Goal: Task Accomplishment & Management: Complete application form

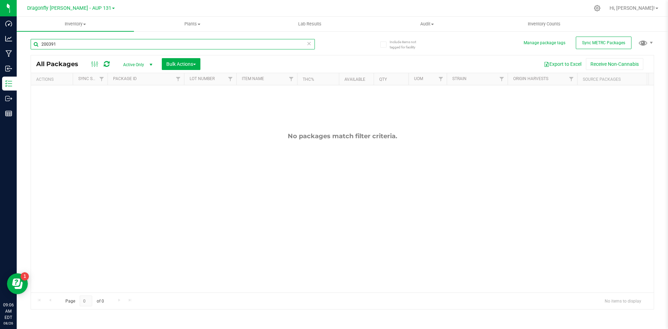
click at [83, 45] on input "200391" at bounding box center [173, 44] width 284 height 10
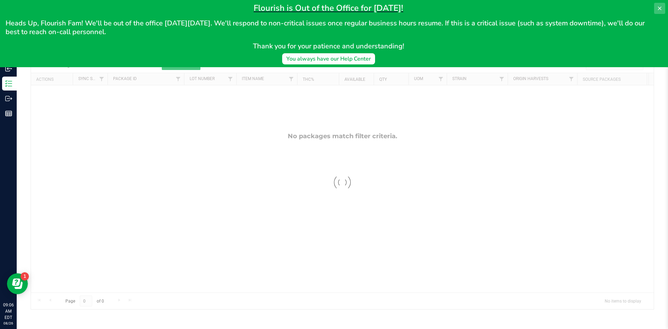
type input "200393"
click at [658, 8] on icon at bounding box center [659, 9] width 6 height 6
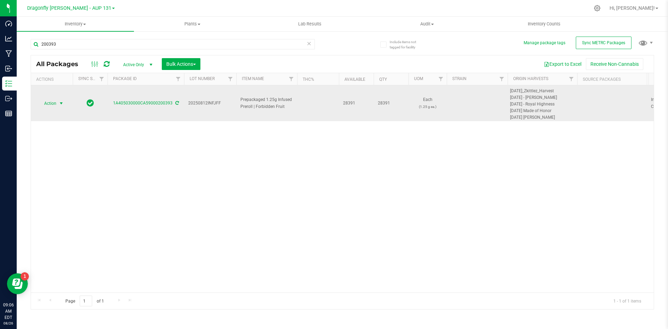
click at [60, 99] on span "select" at bounding box center [61, 103] width 9 height 10
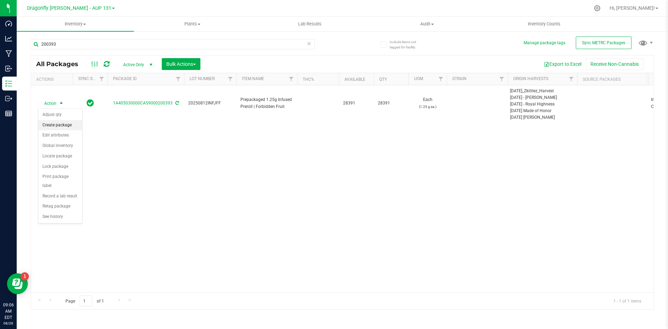
click at [67, 126] on li "Create package" at bounding box center [60, 125] width 44 height 10
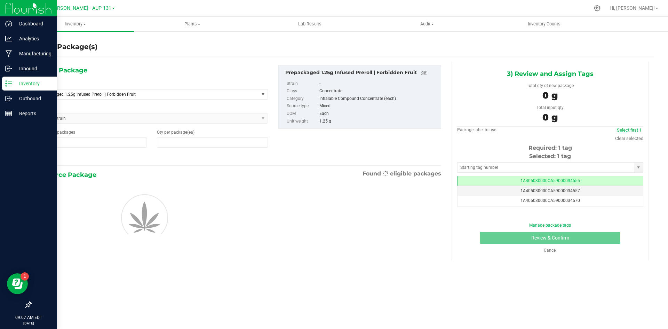
type input "1"
type input "0"
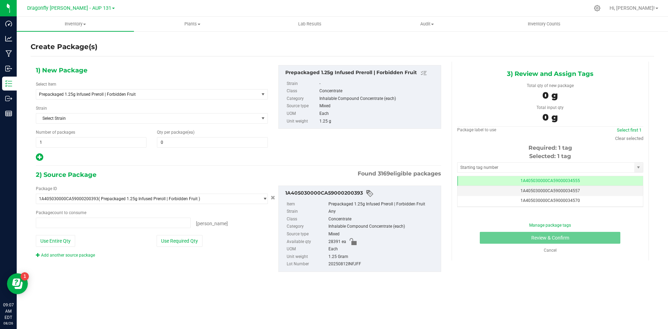
type input "0 ea"
click at [91, 145] on span "1 1" at bounding box center [91, 142] width 111 height 10
click at [91, 145] on input "1" at bounding box center [91, 142] width 110 height 10
type input "30"
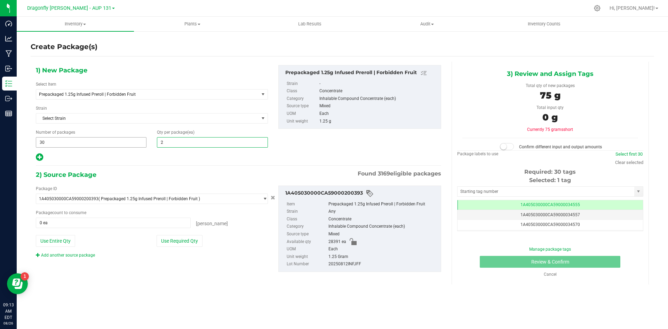
type input "20"
click at [174, 240] on button "Use Required Qty" at bounding box center [179, 241] width 46 height 12
type input "600 ea"
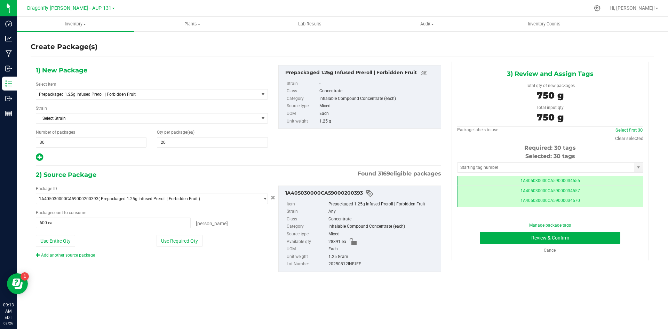
scroll to position [0, 0]
click at [535, 170] on input "text" at bounding box center [545, 167] width 177 height 10
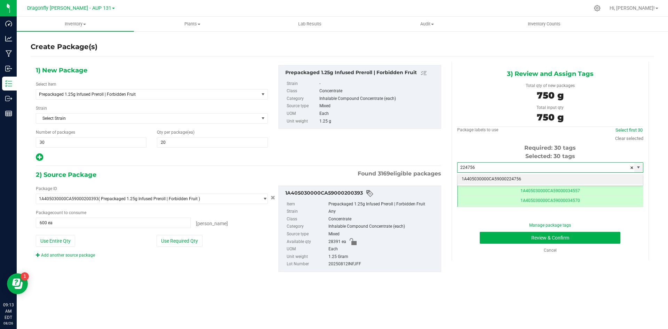
click at [538, 181] on li "1A405030000CA59000224756" at bounding box center [549, 179] width 185 height 10
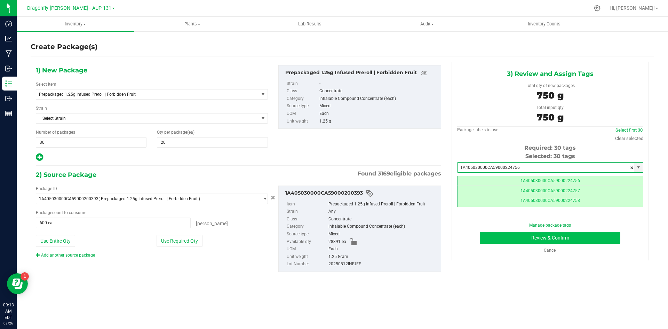
type input "1A405030000CA59000224756"
click at [583, 238] on button "Review & Confirm" at bounding box center [549, 238] width 140 height 12
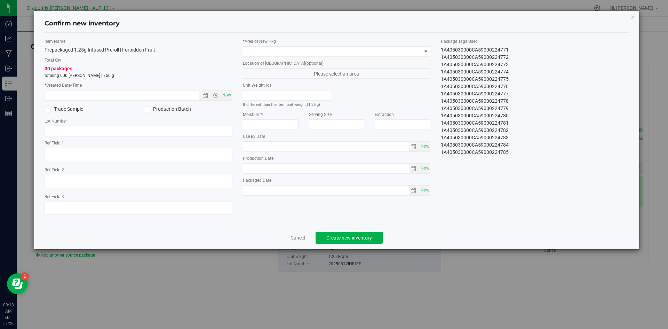
drag, startPoint x: 436, startPoint y: 49, endPoint x: 543, endPoint y: 172, distance: 163.9
click at [543, 172] on div "Item Name Prepackaged 1.25g Infused Preroll | Forbidden Fruit Total Qty 30 pack…" at bounding box center [336, 129] width 595 height 182
copy div "1A405030000CA59000224756 1A405030000CA59000224757 1A405030000CA59000224758 1A40…"
click at [298, 239] on link "Cancel" at bounding box center [297, 237] width 15 height 7
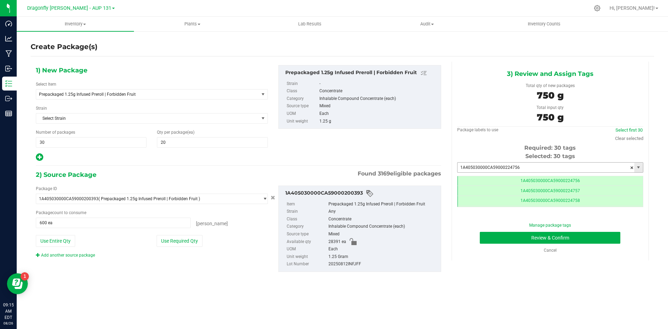
click at [546, 164] on input "1A405030000CA59000224756" at bounding box center [545, 167] width 177 height 10
click at [175, 225] on span "600 ea 600" at bounding box center [113, 222] width 155 height 10
click at [175, 225] on input "600" at bounding box center [113, 223] width 154 height 10
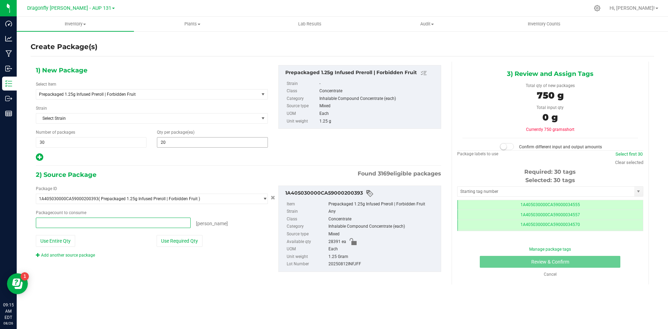
type input "0 ea"
click at [245, 141] on span "20 20" at bounding box center [212, 142] width 111 height 10
click at [245, 141] on input "text" at bounding box center [212, 142] width 110 height 10
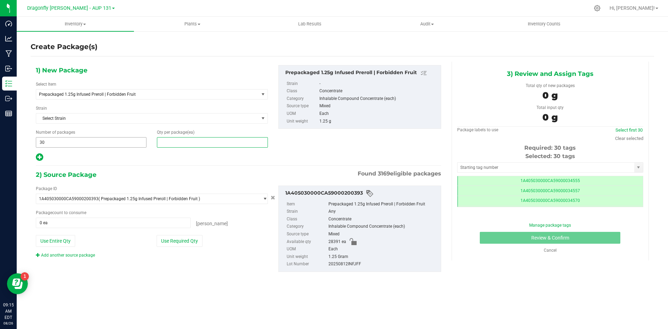
type input "0"
click at [79, 146] on span "30 30" at bounding box center [91, 142] width 111 height 10
click at [79, 146] on input "30" at bounding box center [91, 142] width 110 height 10
type input "221"
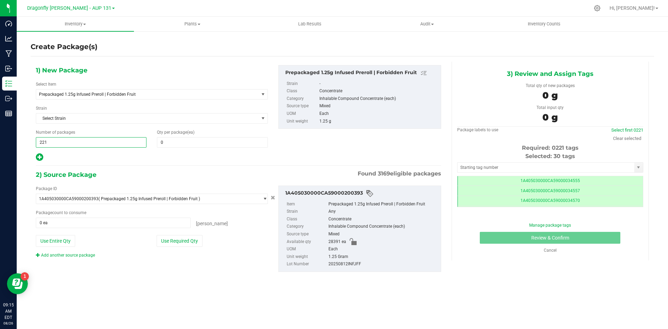
type input "221"
type input "100"
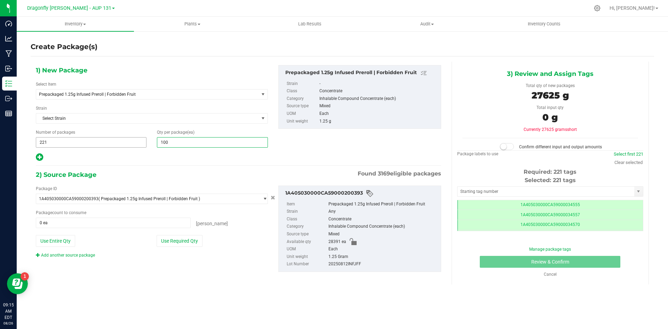
type input "100"
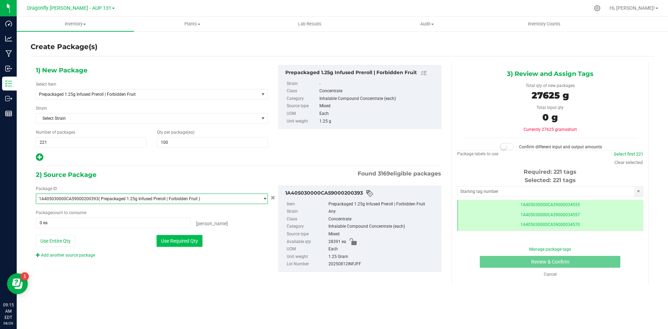
click at [189, 243] on button "Use Required Qty" at bounding box center [179, 241] width 46 height 12
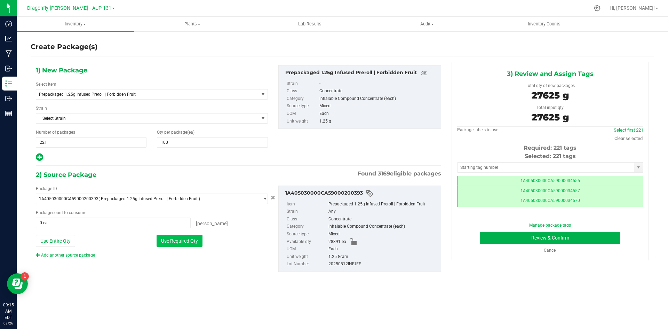
type input "22100 ea"
click at [497, 167] on input "text" at bounding box center [545, 167] width 177 height 10
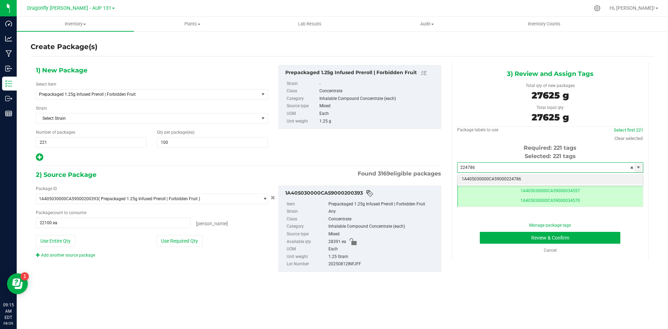
click at [524, 177] on li "1A405030000CA59000224786" at bounding box center [549, 179] width 185 height 10
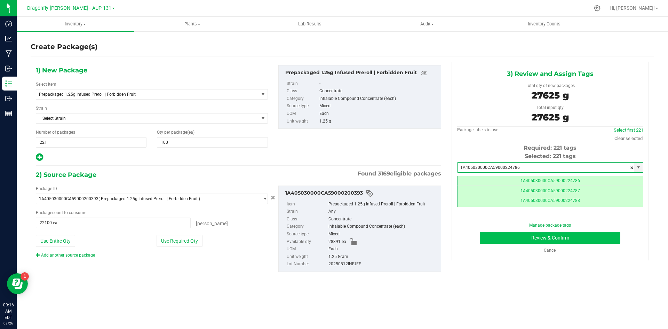
type input "1A405030000CA59000224786"
click at [585, 242] on button "Review & Confirm" at bounding box center [549, 238] width 140 height 12
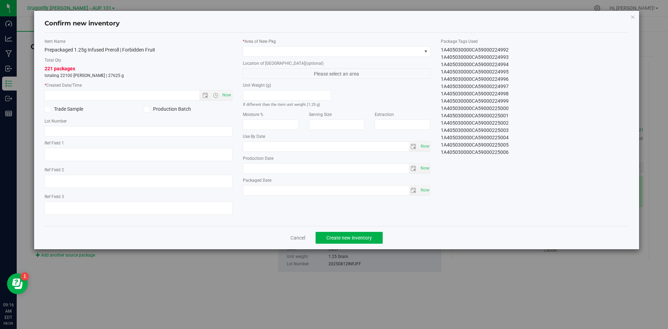
drag, startPoint x: 440, startPoint y: 49, endPoint x: 519, endPoint y: 169, distance: 143.5
click at [517, 169] on div "Item Name Prepackaged 1.25g Infused Preroll | Forbidden Fruit Total Qty 221 pac…" at bounding box center [336, 129] width 595 height 182
copy div "1A405030000CA59000224786 1A405030000CA59000224787 1A405030000CA59000224788 1A40…"
click at [301, 234] on link "Cancel" at bounding box center [297, 237] width 15 height 7
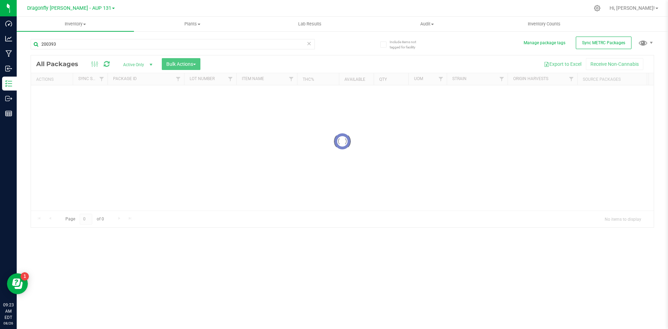
click at [116, 49] on div "Inventory All packages All inventory Waste log Create inventory Plants All plan…" at bounding box center [342, 173] width 651 height 312
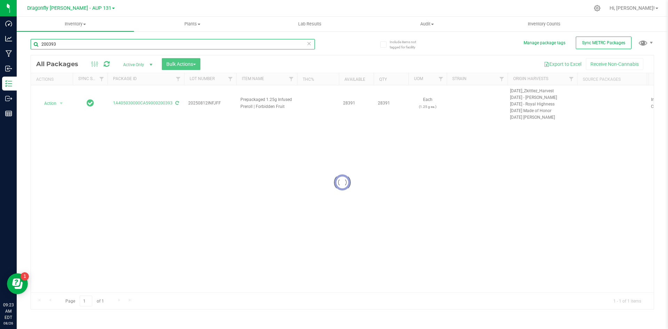
click at [116, 47] on input "200393" at bounding box center [173, 44] width 284 height 10
type input "200396"
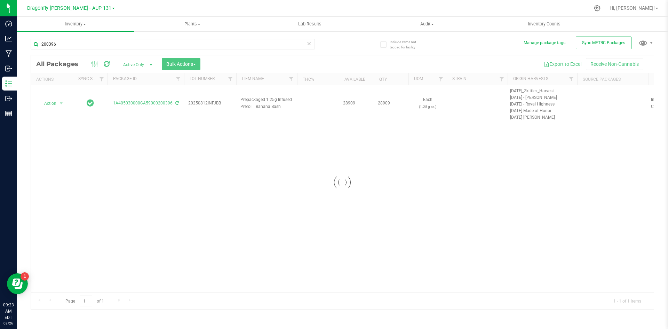
click at [57, 105] on div at bounding box center [342, 181] width 622 height 253
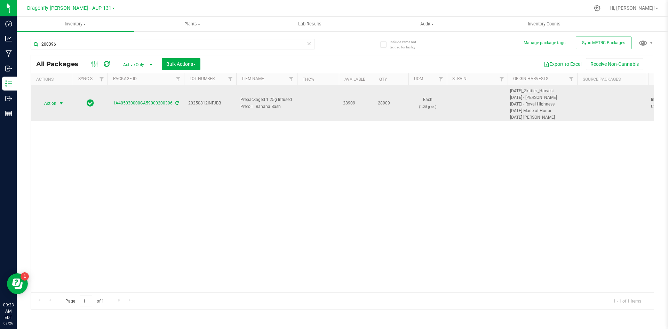
click at [58, 103] on span "select" at bounding box center [61, 103] width 6 height 6
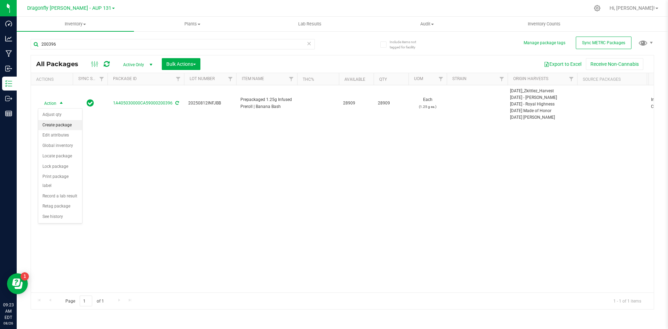
click at [62, 125] on li "Create package" at bounding box center [60, 125] width 44 height 10
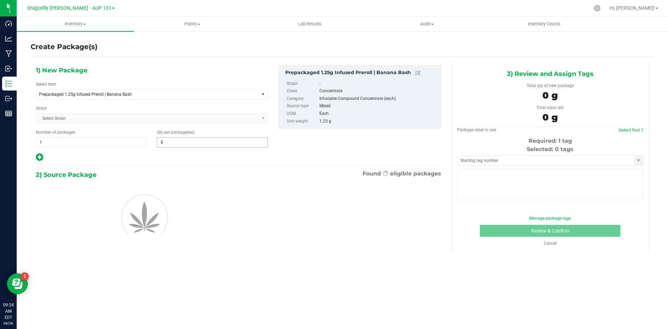
type input "0"
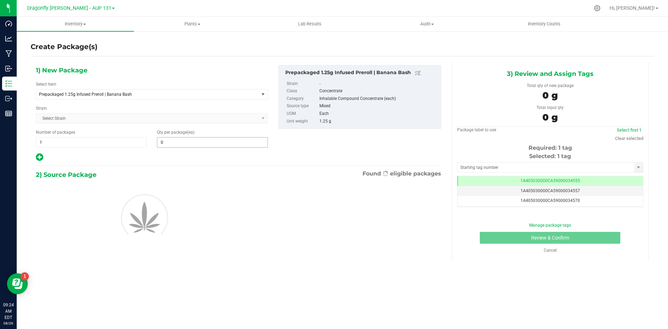
scroll to position [0, 0]
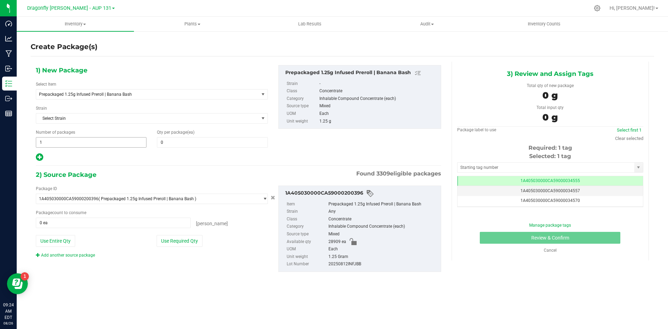
click at [106, 144] on span "1 1" at bounding box center [91, 142] width 111 height 10
click at [106, 144] on input "1" at bounding box center [91, 142] width 110 height 10
type input "30"
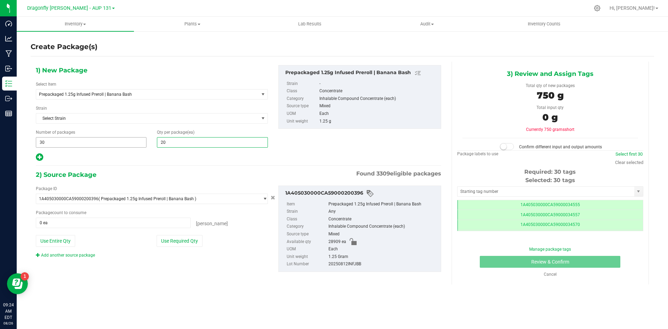
type input "200"
click at [180, 242] on button "Use Required Qty" at bounding box center [179, 241] width 46 height 12
type input "6000 ea"
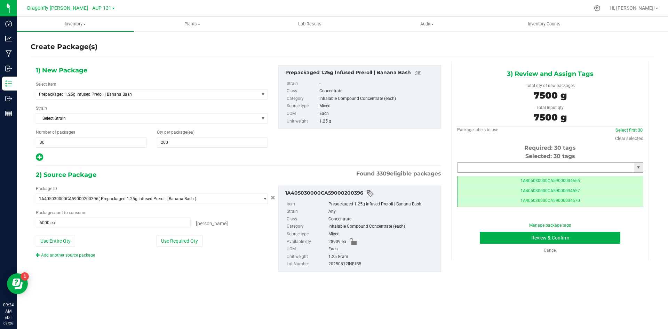
click at [533, 165] on input "text" at bounding box center [545, 167] width 177 height 10
click at [583, 178] on li "1A405030000CA59000225007" at bounding box center [549, 179] width 185 height 10
type input "1A405030000CA59000225007"
click at [591, 240] on button "Review & Confirm" at bounding box center [549, 238] width 140 height 12
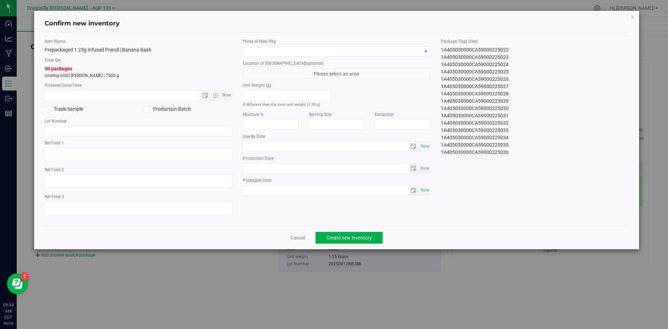
drag, startPoint x: 437, startPoint y: 50, endPoint x: 525, endPoint y: 185, distance: 160.7
click at [525, 185] on div "Item Name Prepackaged 1.25g Infused Preroll | Banana Bash Total Qty 30 packages…" at bounding box center [336, 129] width 595 height 182
copy div "1A405030000CA59000225007 1A405030000CA59000225008 1A405030000CA59000225009 1A40…"
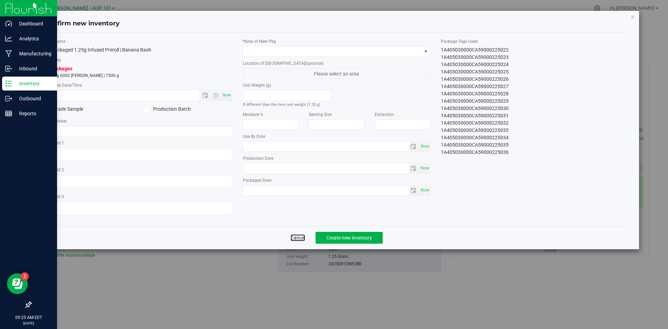
drag, startPoint x: 301, startPoint y: 237, endPoint x: 13, endPoint y: 313, distance: 298.1
click at [301, 237] on link "Cancel" at bounding box center [297, 237] width 15 height 7
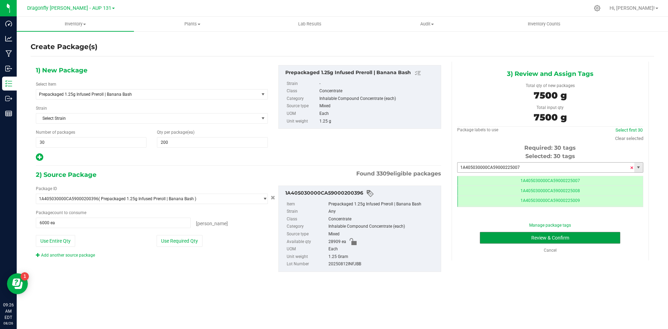
click at [631, 168] on span at bounding box center [631, 167] width 4 height 10
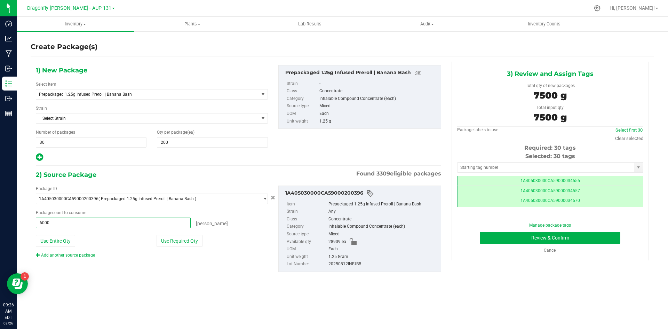
click at [168, 223] on span "6000 ea 6000" at bounding box center [113, 222] width 155 height 10
click at [168, 223] on input "6000" at bounding box center [113, 223] width 154 height 10
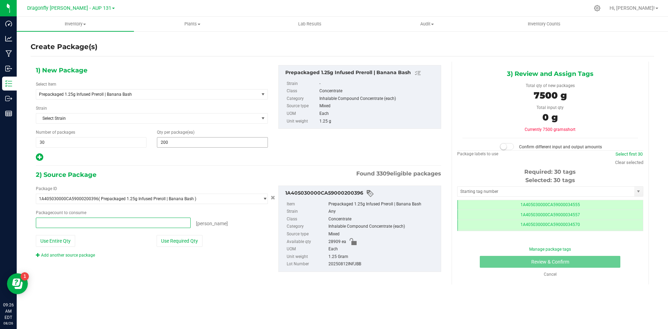
type input "0 ea"
click at [210, 143] on span "200 200" at bounding box center [212, 142] width 111 height 10
type input "2"
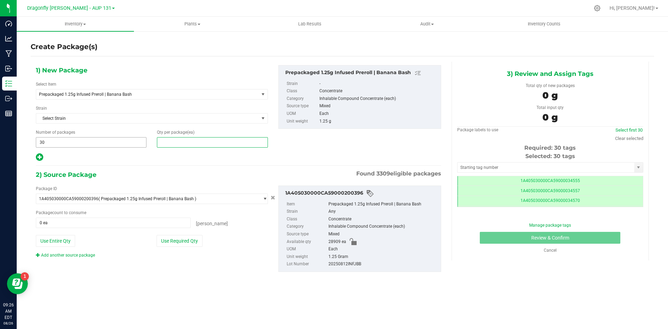
type input "0"
click at [118, 142] on span "30 30" at bounding box center [91, 142] width 111 height 10
type input "3"
type input "227"
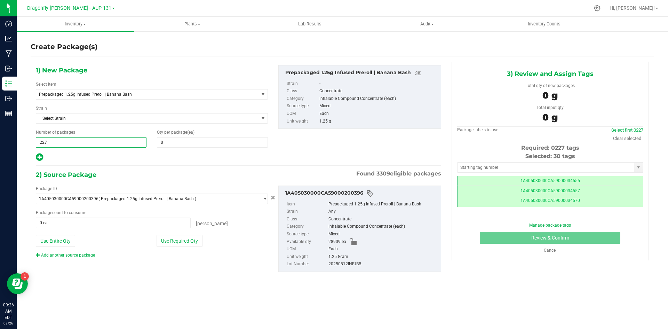
type input "227"
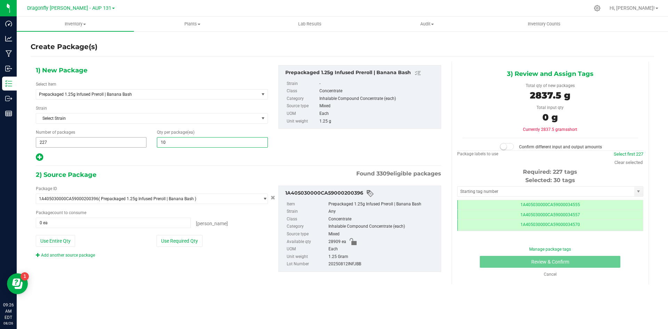
type input "100"
click at [186, 243] on button "Use Required Qty" at bounding box center [179, 241] width 46 height 12
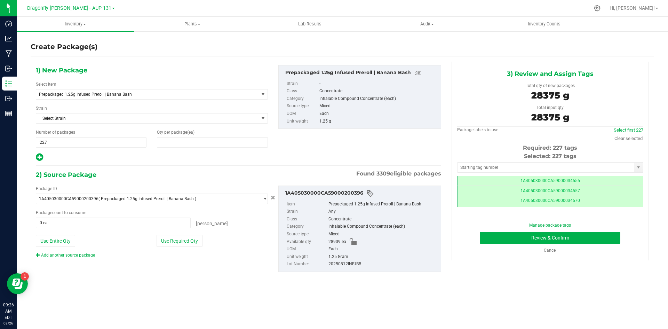
type input "100"
type input "22700 ea"
click at [498, 165] on input "text" at bounding box center [545, 167] width 177 height 10
type input "220"
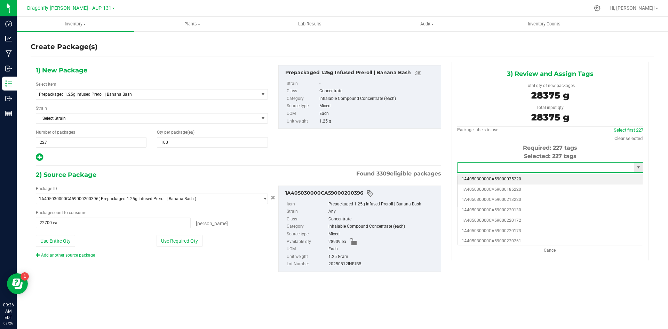
type input "3"
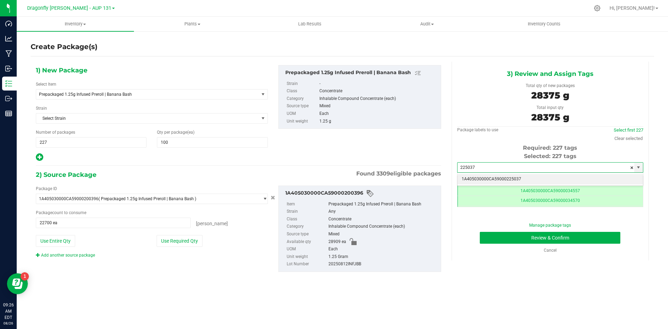
click at [511, 183] on li "1A405030000CA59000225037" at bounding box center [549, 179] width 185 height 10
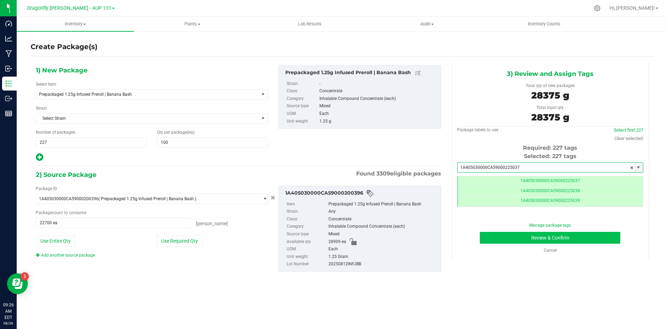
type input "1A405030000CA59000225037"
click at [588, 237] on button "Review & Confirm" at bounding box center [549, 238] width 140 height 12
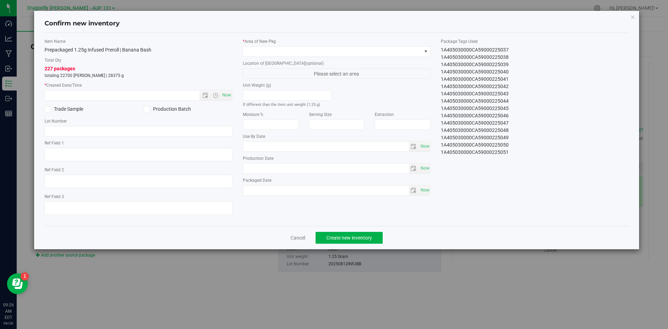
drag, startPoint x: 491, startPoint y: 51, endPoint x: 515, endPoint y: 49, distance: 24.1
click at [515, 49] on div "1A405030000CA59000225037" at bounding box center [534, 49] width 188 height 7
drag, startPoint x: 439, startPoint y: 53, endPoint x: 511, endPoint y: 167, distance: 134.5
click at [511, 165] on div "Item Name Prepackaged 1.25g Infused Preroll | Banana Bash Total Qty 227 package…" at bounding box center [336, 129] width 595 height 182
copy div "1A405030000CA59000225037 1A405030000CA59000225038 1A405030000CA59000225039 1A40…"
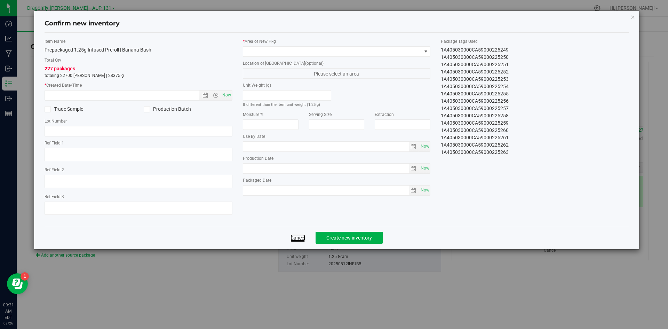
click at [300, 237] on link "Cancel" at bounding box center [297, 237] width 15 height 7
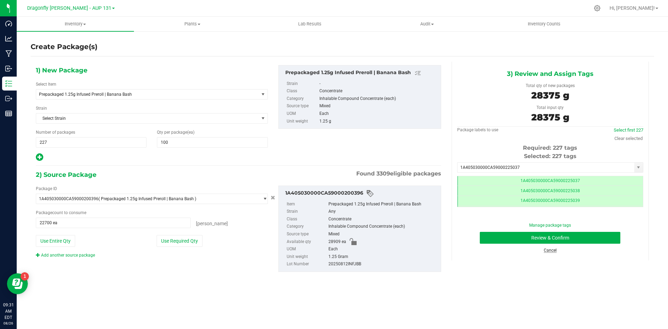
click at [551, 251] on link "Cancel" at bounding box center [549, 250] width 13 height 5
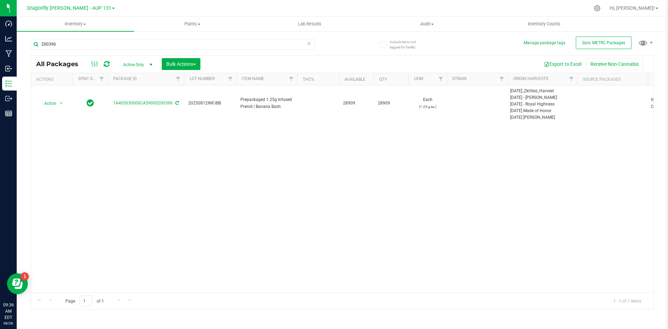
click at [307, 43] on icon at bounding box center [308, 43] width 5 height 8
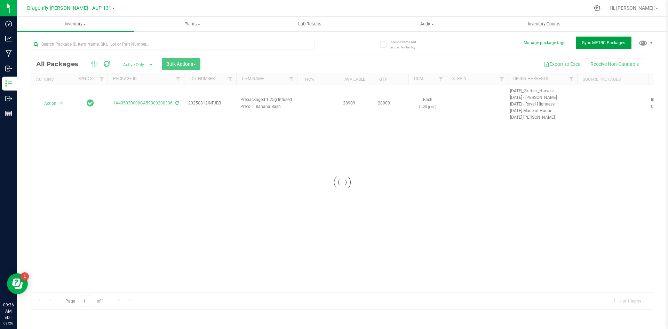
click at [592, 39] on button "Sync METRC Packages" at bounding box center [603, 43] width 56 height 13
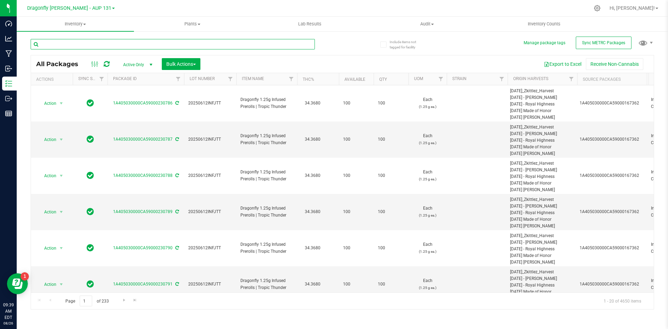
click at [203, 46] on input "text" at bounding box center [173, 44] width 284 height 10
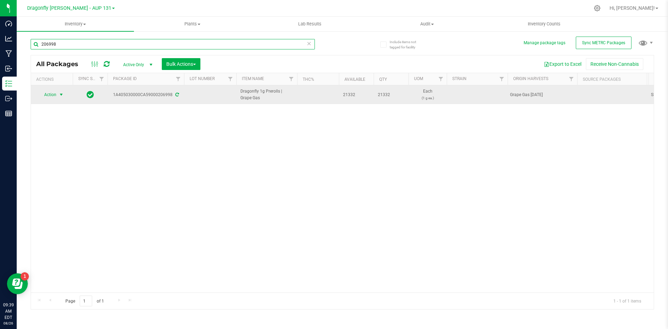
type input "206998"
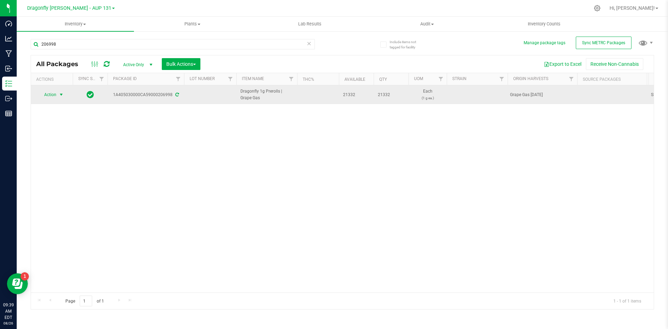
click at [61, 93] on span "select" at bounding box center [61, 95] width 6 height 6
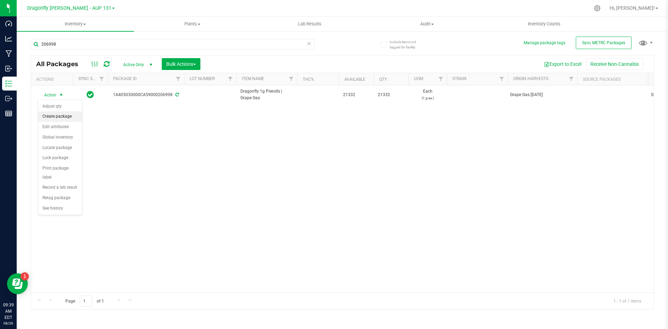
click at [61, 115] on li "Create package" at bounding box center [60, 116] width 44 height 10
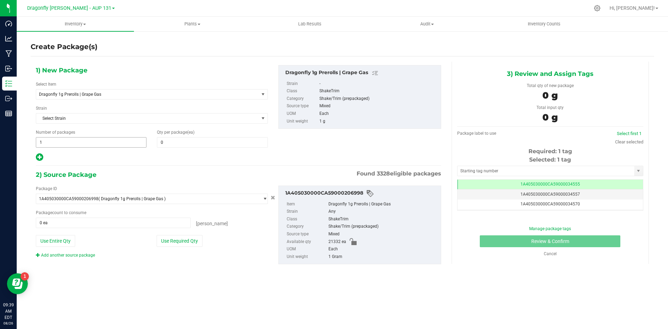
click at [107, 144] on span "1 1" at bounding box center [91, 142] width 111 height 10
click at [107, 144] on input "1" at bounding box center [91, 142] width 110 height 10
type input "42"
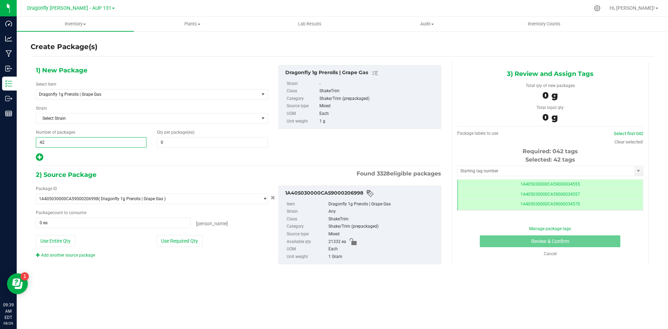
type input "42"
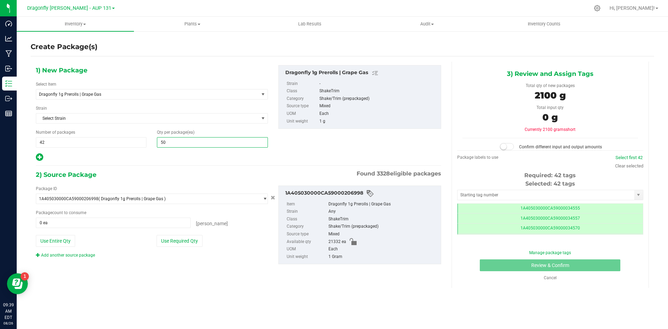
type input "500"
click at [179, 243] on button "Use Required Qty" at bounding box center [179, 241] width 46 height 12
type input "21000 ea"
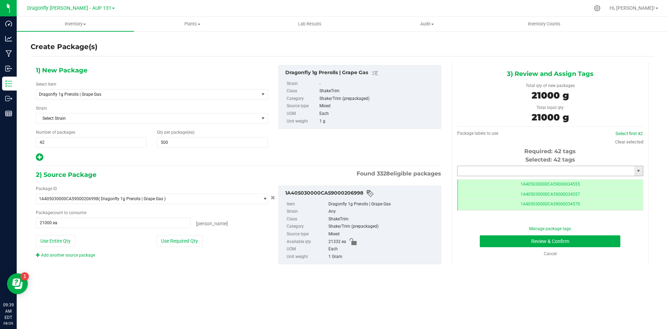
click at [542, 170] on input "text" at bounding box center [545, 171] width 177 height 10
click at [524, 185] on li "1A405030000CA59000225266" at bounding box center [549, 182] width 185 height 10
type input "1A405030000CA59000225266"
click at [557, 242] on button "Review & Confirm" at bounding box center [549, 241] width 140 height 12
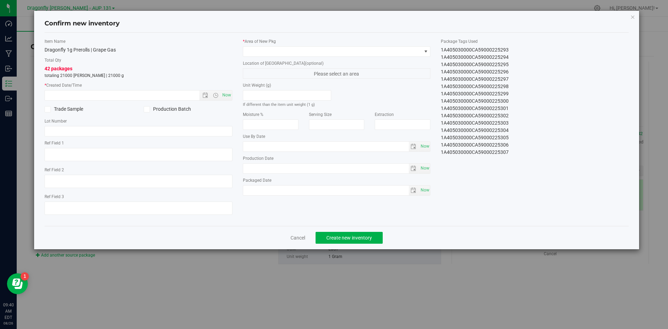
drag, startPoint x: 441, startPoint y: 51, endPoint x: 527, endPoint y: 173, distance: 149.2
click at [527, 173] on div "Item Name Dragonfly 1g Prerolls | Grape Gas Total Qty 42 packages totaling 2100…" at bounding box center [336, 129] width 595 height 182
copy div "1A405030000CA59000225266 1A405030000CA59000225267 1A405030000CA59000225268 1A40…"
click at [304, 233] on div "Cancel Create new inventory" at bounding box center [337, 237] width 584 height 23
click at [288, 237] on div "Cancel Create new inventory" at bounding box center [337, 237] width 584 height 23
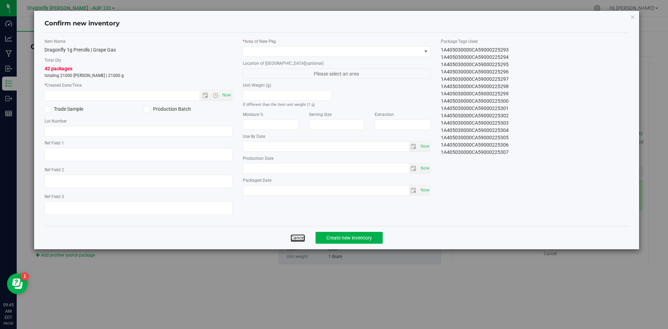
click at [297, 240] on link "Cancel" at bounding box center [297, 237] width 15 height 7
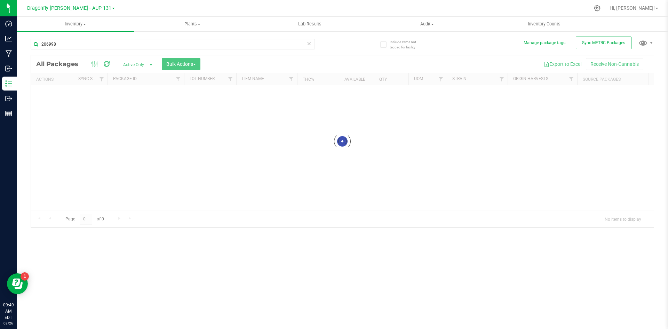
click at [308, 44] on icon at bounding box center [308, 43] width 5 height 8
click at [597, 41] on span "Sync METRC Packages" at bounding box center [603, 42] width 43 height 5
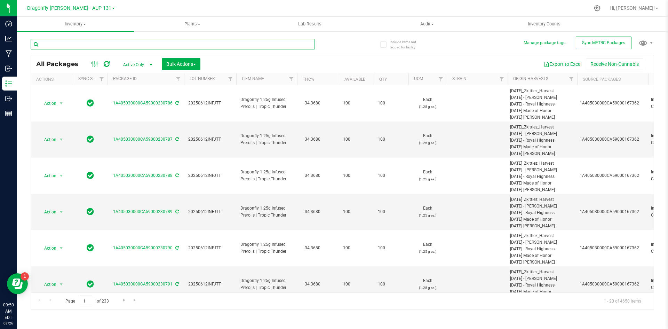
click at [102, 44] on input "text" at bounding box center [173, 44] width 284 height 10
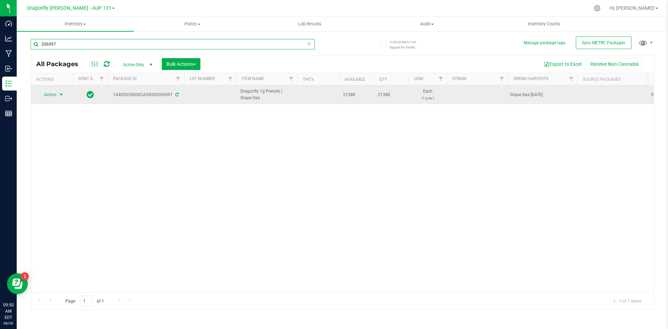
type input "206997"
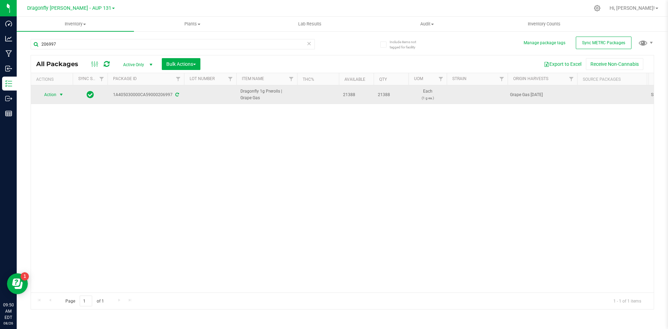
click at [56, 93] on span "Action" at bounding box center [47, 95] width 19 height 10
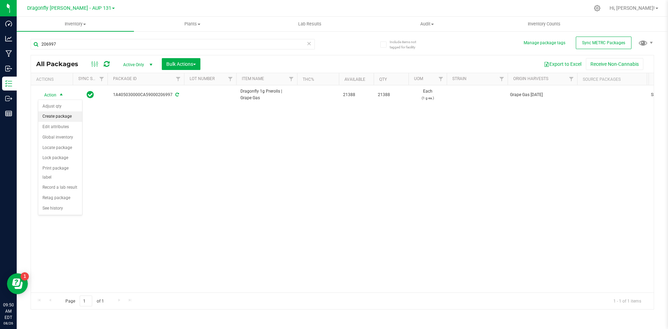
click at [56, 119] on li "Create package" at bounding box center [60, 116] width 44 height 10
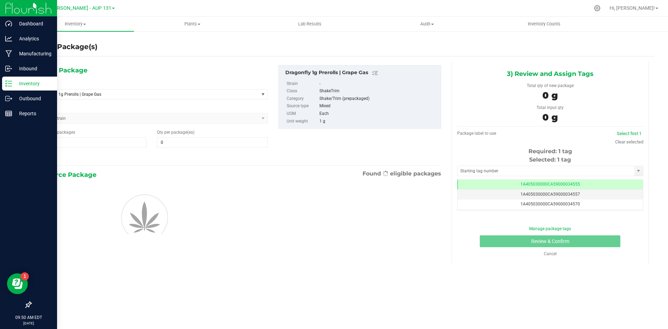
type input "0"
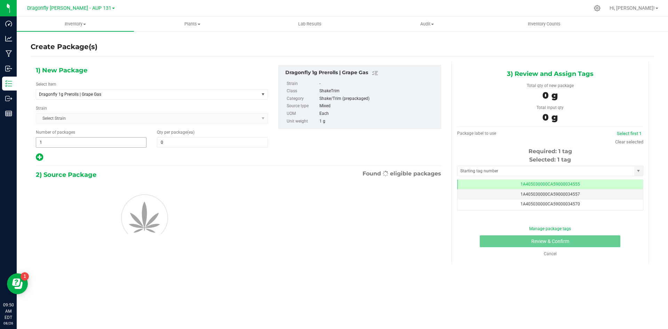
click at [95, 144] on input "1" at bounding box center [91, 142] width 110 height 10
click at [95, 143] on input "1" at bounding box center [91, 142] width 110 height 10
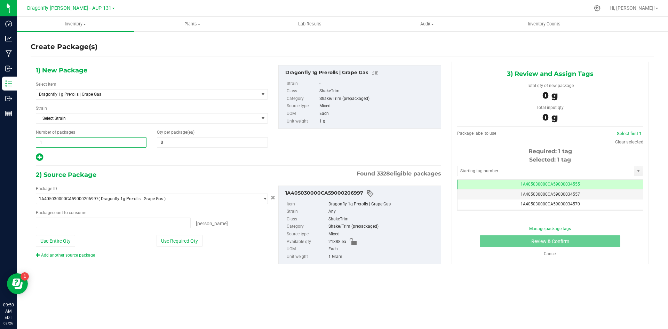
type input "0 ea"
type input "42"
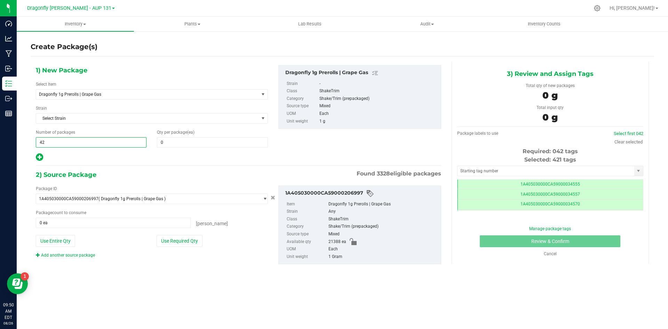
scroll to position [0, 0]
type input "42"
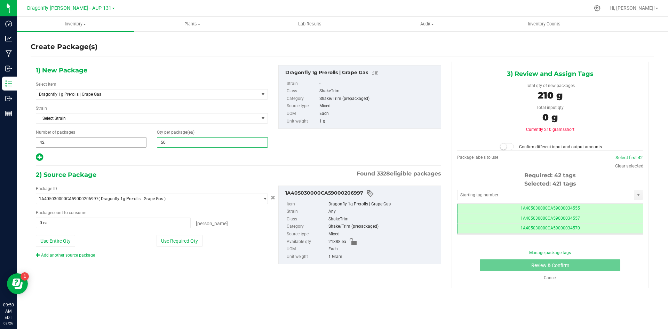
type input "500"
click at [189, 245] on button "Use Required Qty" at bounding box center [179, 241] width 46 height 12
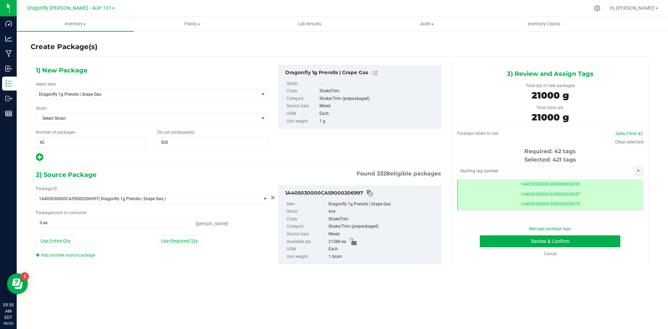
type input "21000 ea"
click at [494, 170] on input "text" at bounding box center [545, 171] width 177 height 10
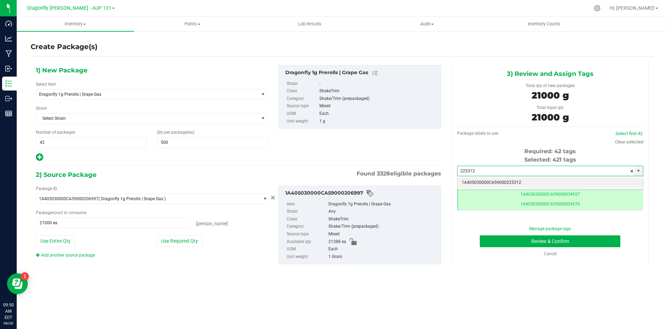
drag, startPoint x: 492, startPoint y: 178, endPoint x: 500, endPoint y: 185, distance: 10.6
click at [492, 178] on li "1A405030000CA59000225312" at bounding box center [549, 182] width 185 height 10
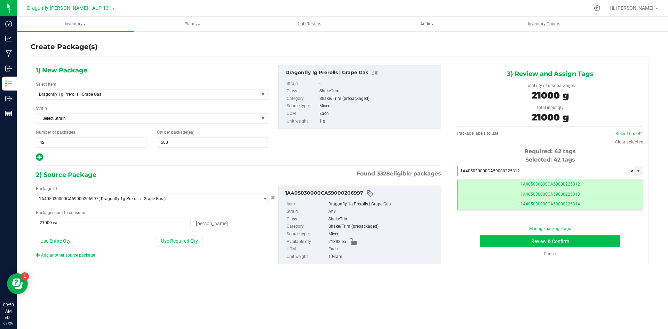
type input "1A405030000CA59000225312"
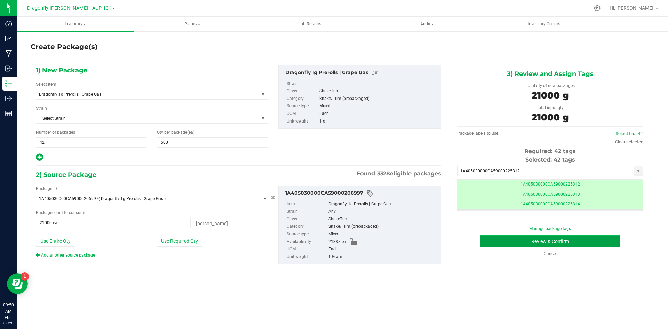
click at [550, 238] on button "Review & Confirm" at bounding box center [549, 241] width 140 height 12
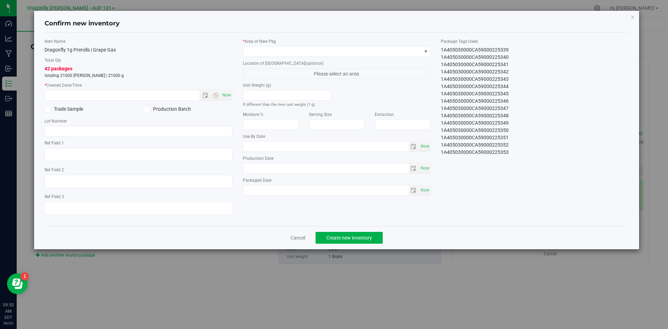
drag, startPoint x: 437, startPoint y: 48, endPoint x: 529, endPoint y: 174, distance: 155.7
click at [529, 174] on div "Item Name Dragonfly 1g Prerolls | Grape Gas Total Qty 42 packages totaling 2100…" at bounding box center [336, 129] width 595 height 182
copy div "1A405030000CA59000225312 1A405030000CA59000225313 1A405030000CA59000225314 1A40…"
click at [300, 237] on link "Cancel" at bounding box center [297, 237] width 15 height 7
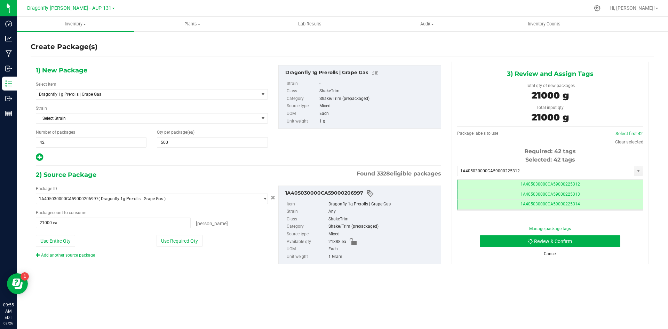
click at [549, 254] on link "Cancel" at bounding box center [549, 253] width 13 height 5
